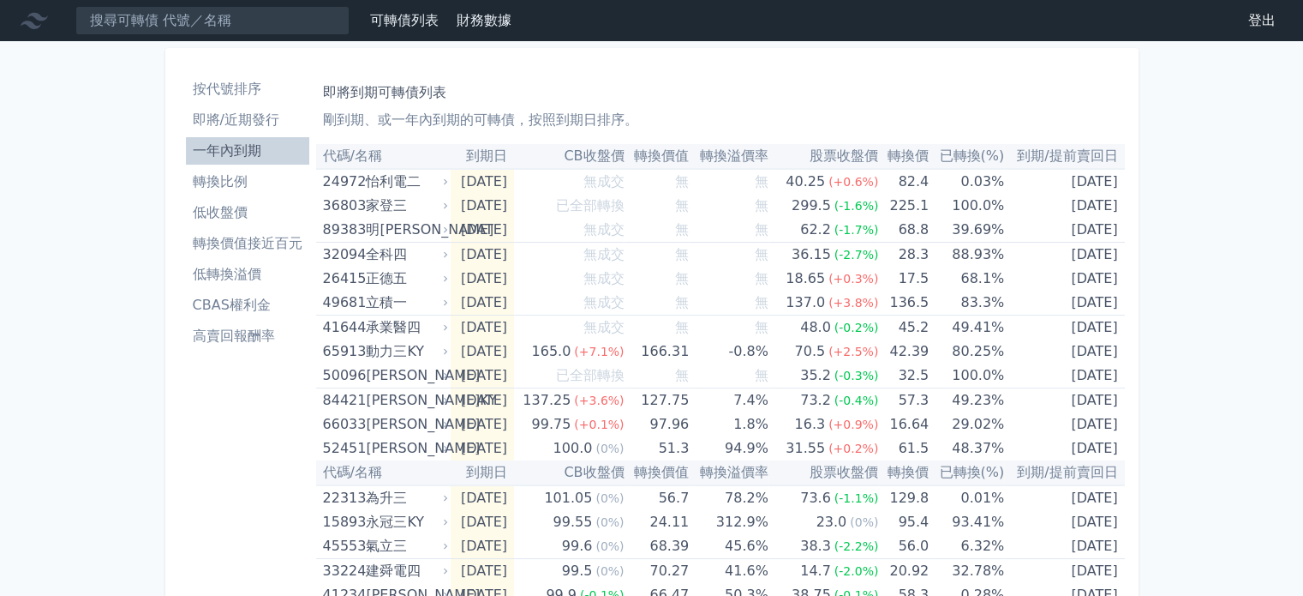
click at [224, 174] on li "轉換比例" at bounding box center [247, 181] width 123 height 21
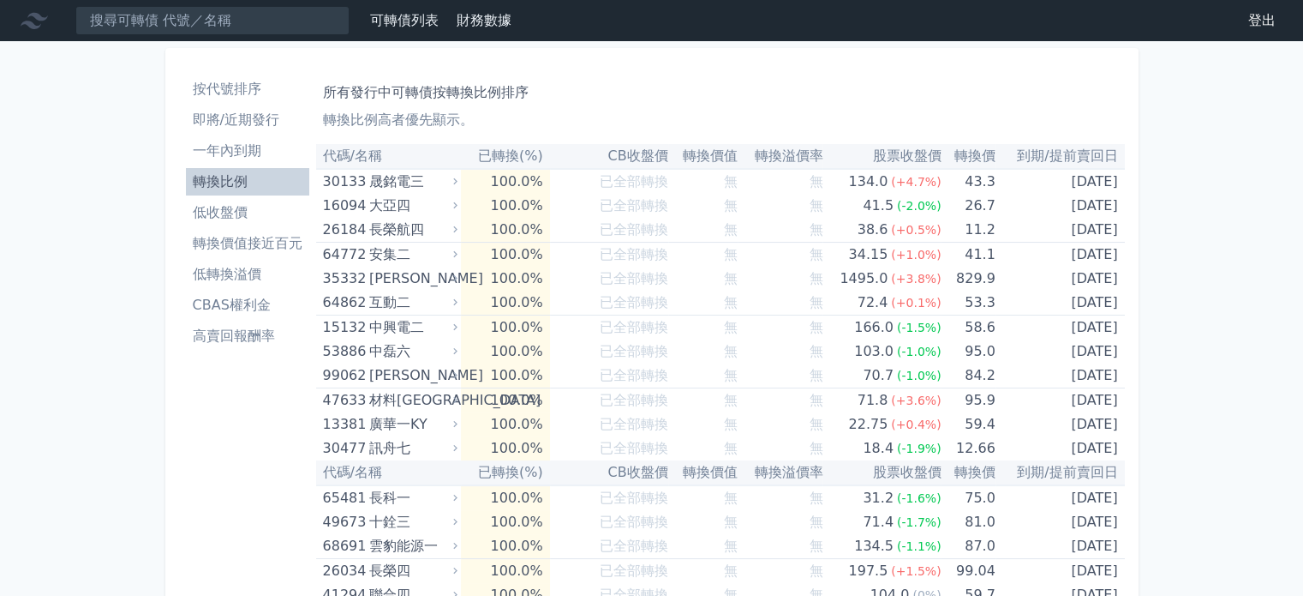
click at [231, 237] on li "轉換價值接近百元" at bounding box center [247, 243] width 123 height 21
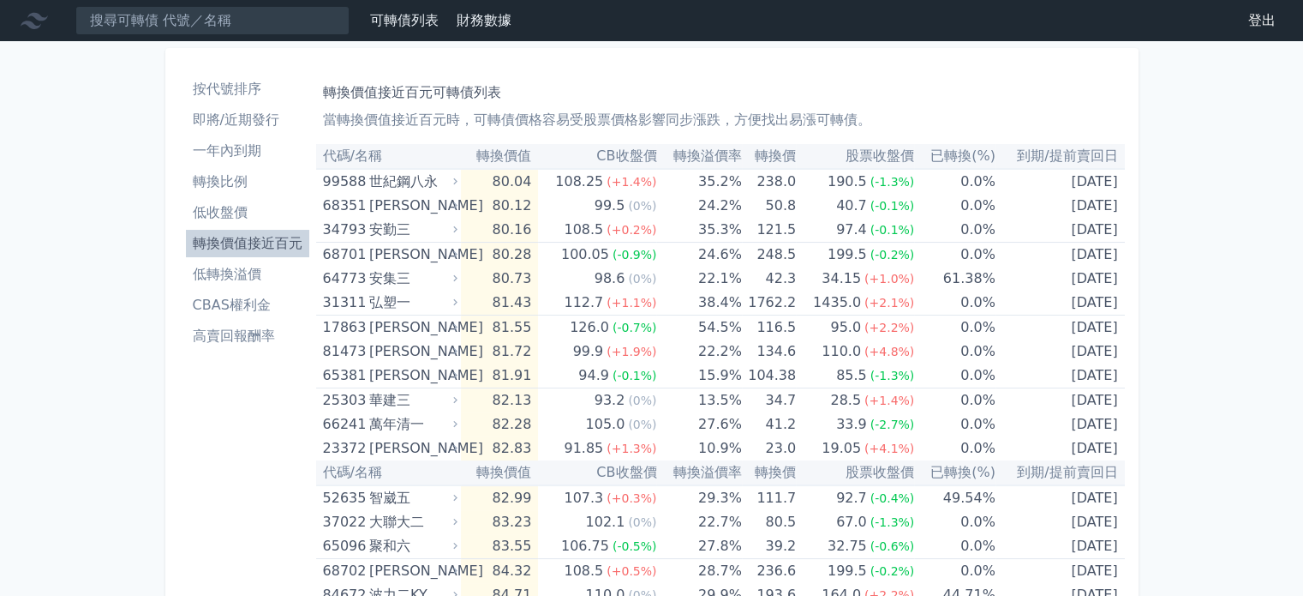
click at [249, 237] on li "轉換價值接近百元" at bounding box center [247, 243] width 123 height 21
click at [239, 211] on li "低收盤價" at bounding box center [247, 212] width 123 height 21
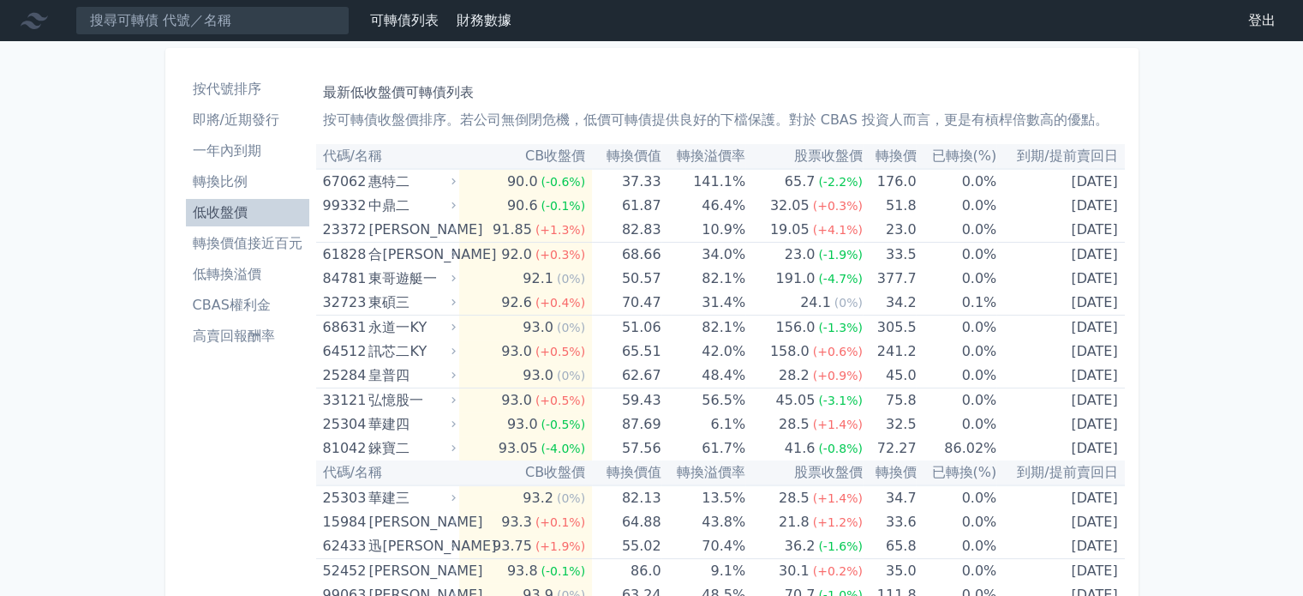
click at [245, 236] on li "轉換價值接近百元" at bounding box center [247, 243] width 123 height 21
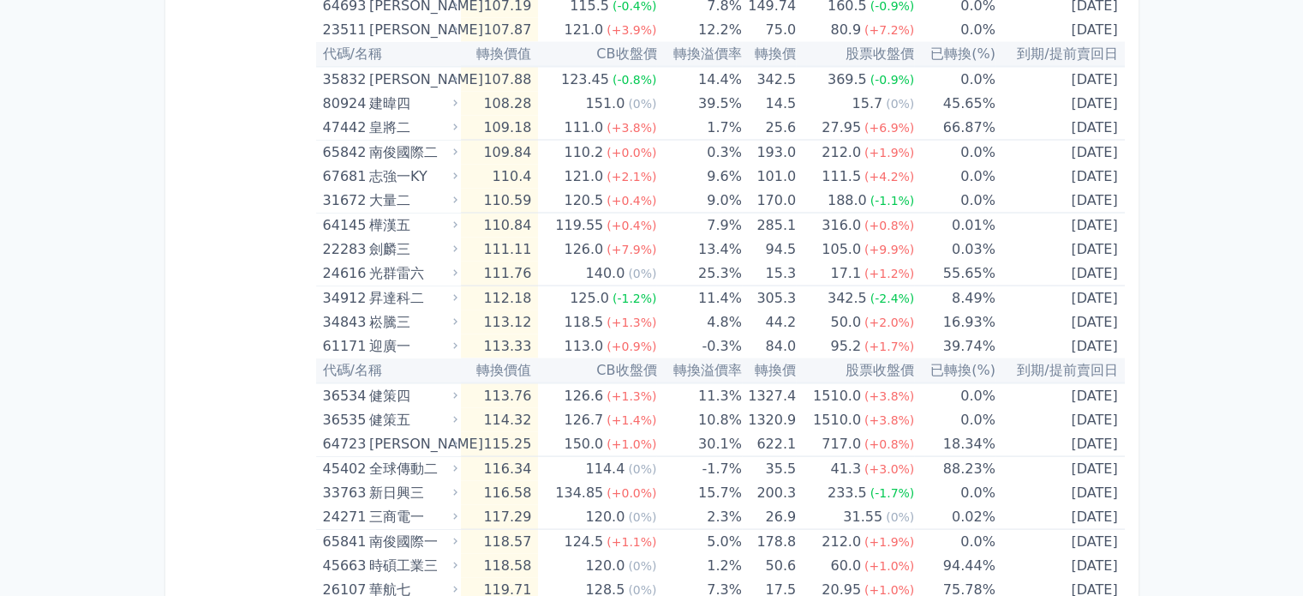
scroll to position [3287, 0]
